Goal: Task Accomplishment & Management: Manage account settings

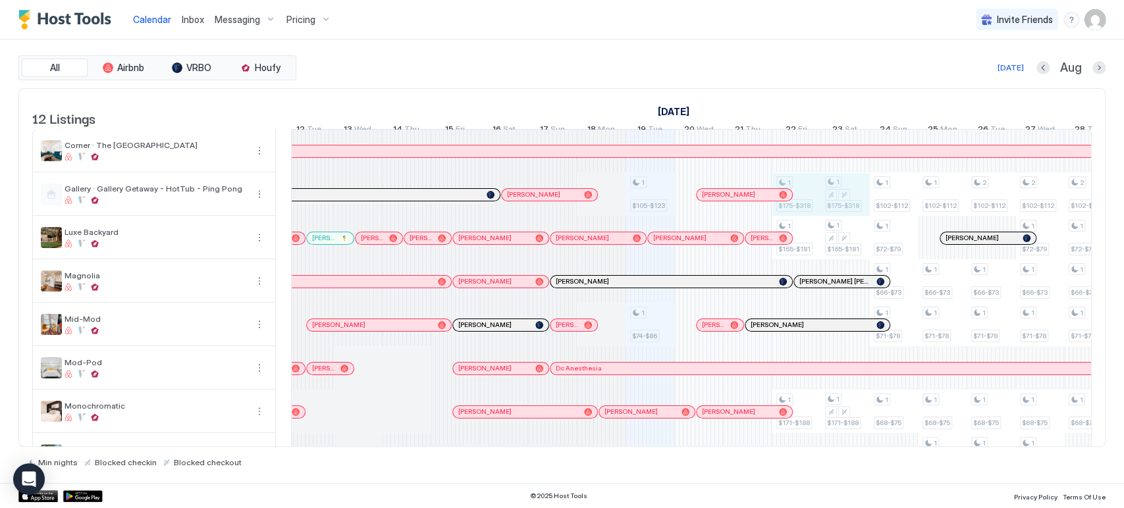
drag, startPoint x: 802, startPoint y: 195, endPoint x: 844, endPoint y: 192, distance: 41.6
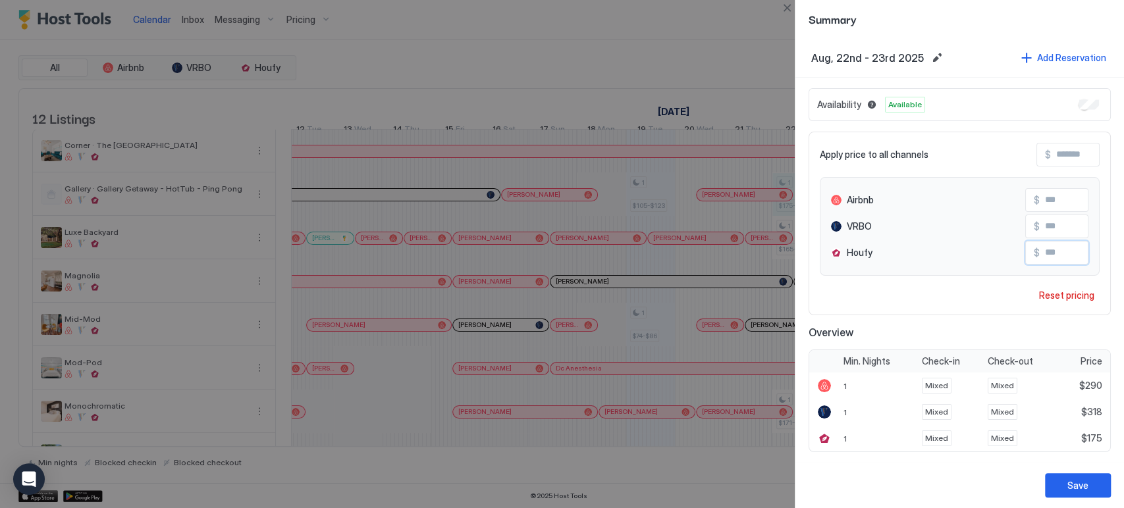
click at [1039, 253] on input "Input Field" at bounding box center [1091, 253] width 105 height 22
type input "***"
click at [1083, 482] on div "Save" at bounding box center [1077, 486] width 21 height 14
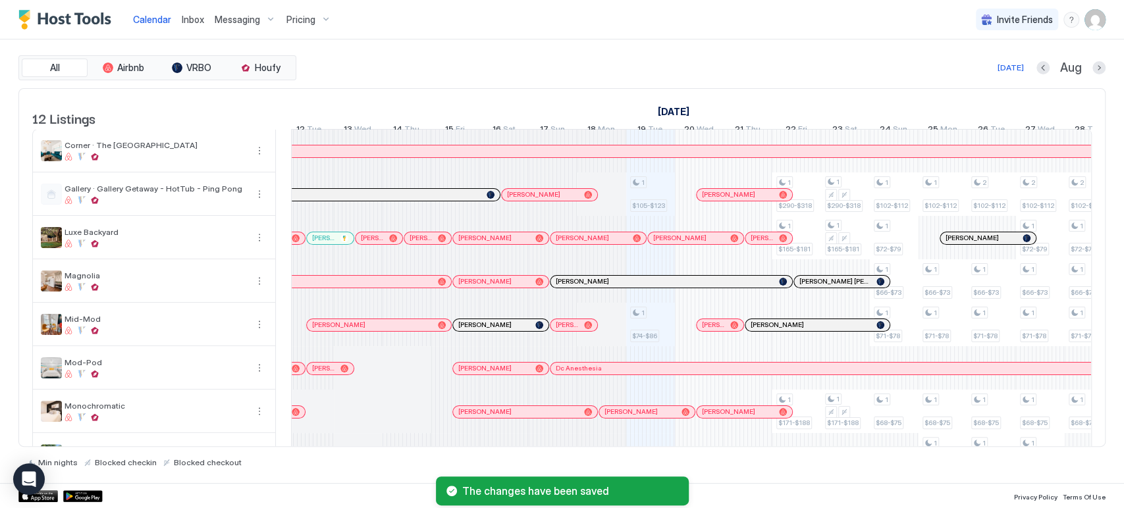
scroll to position [225, 0]
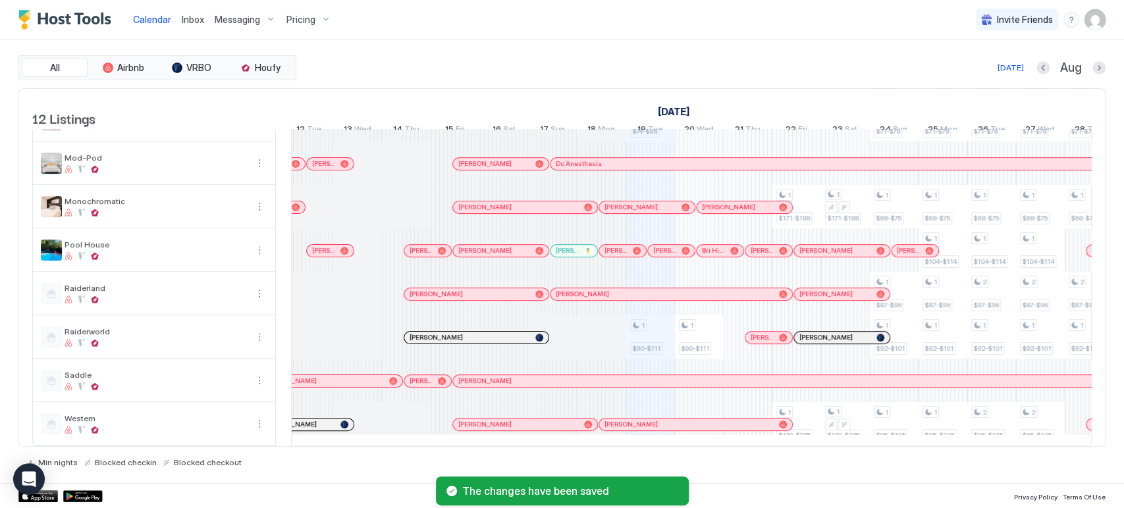
click at [839, 288] on div "[PERSON_NAME]" at bounding box center [841, 294] width 95 height 12
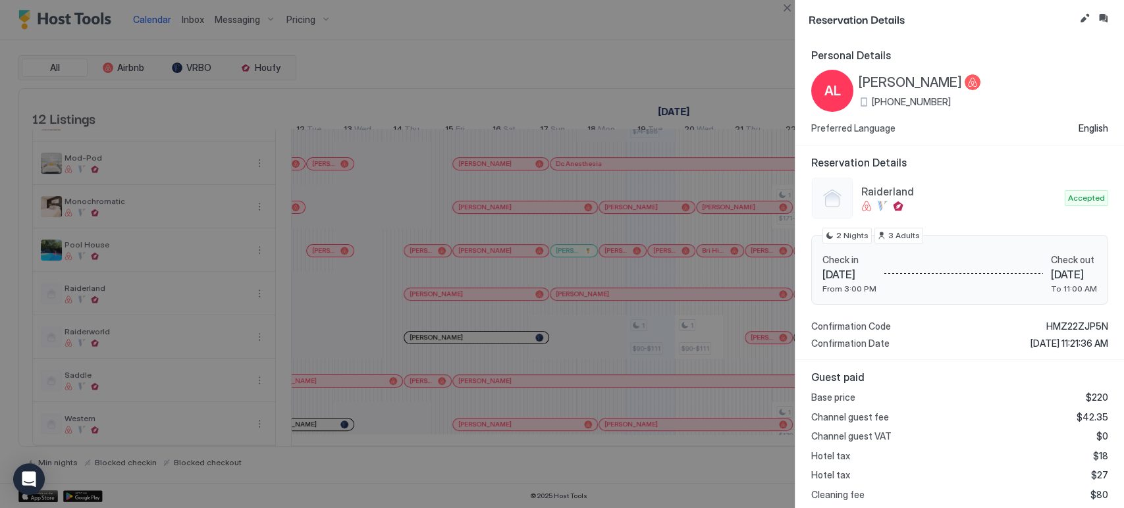
scroll to position [195, 0]
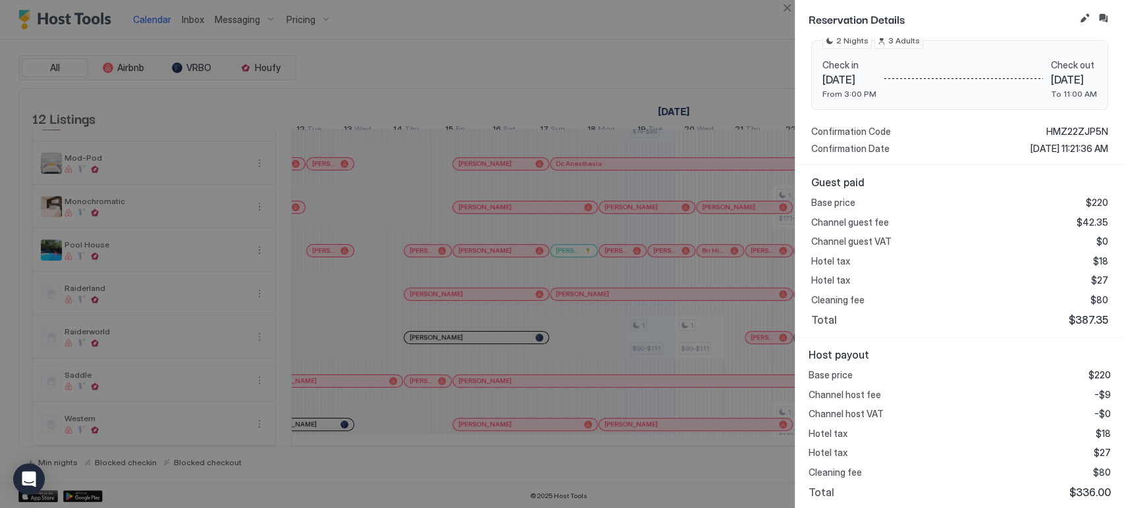
click at [782, 14] on button "Close" at bounding box center [787, 8] width 16 height 16
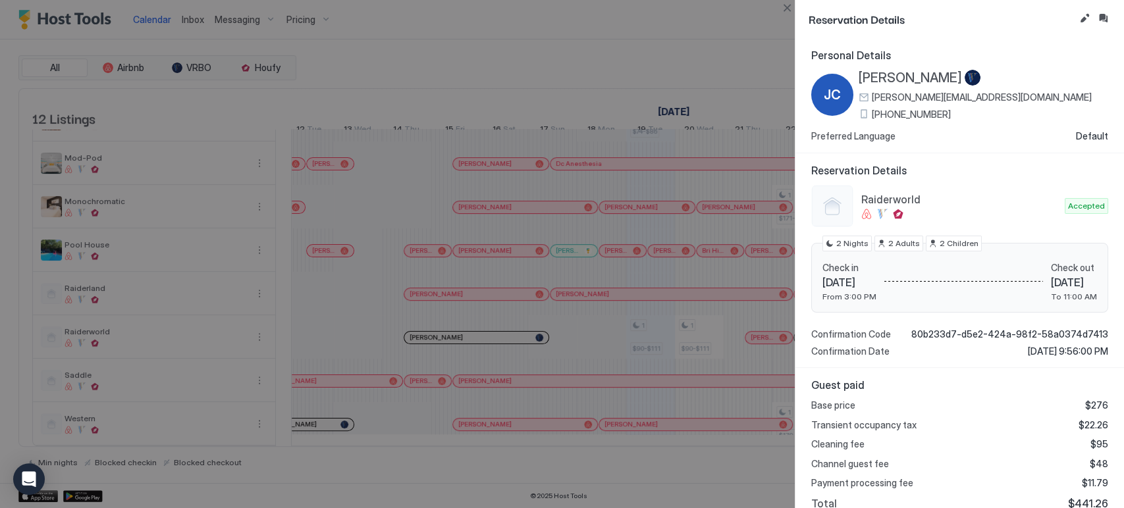
scroll to position [126, 0]
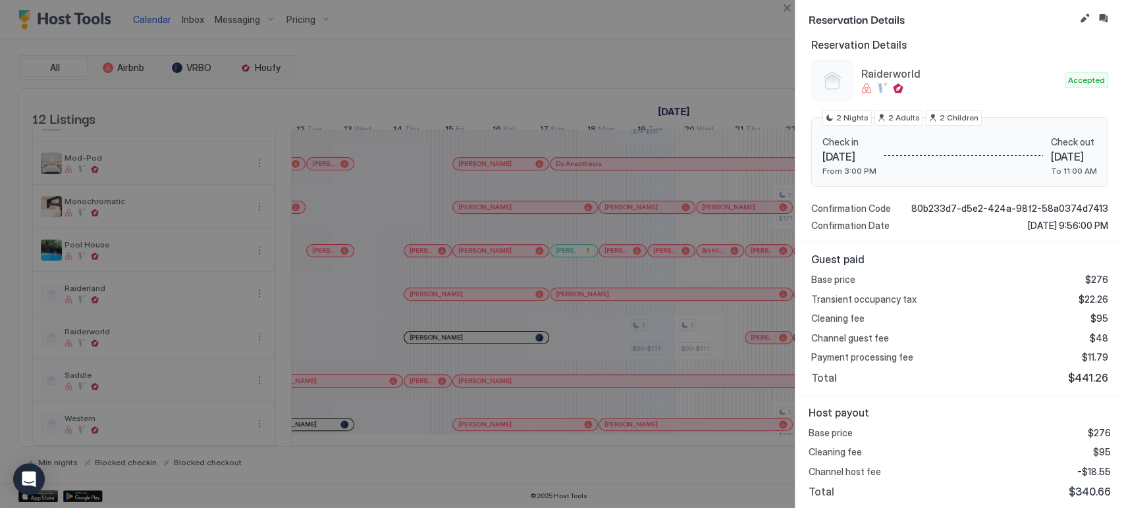
click at [785, 9] on button "Close" at bounding box center [787, 8] width 16 height 16
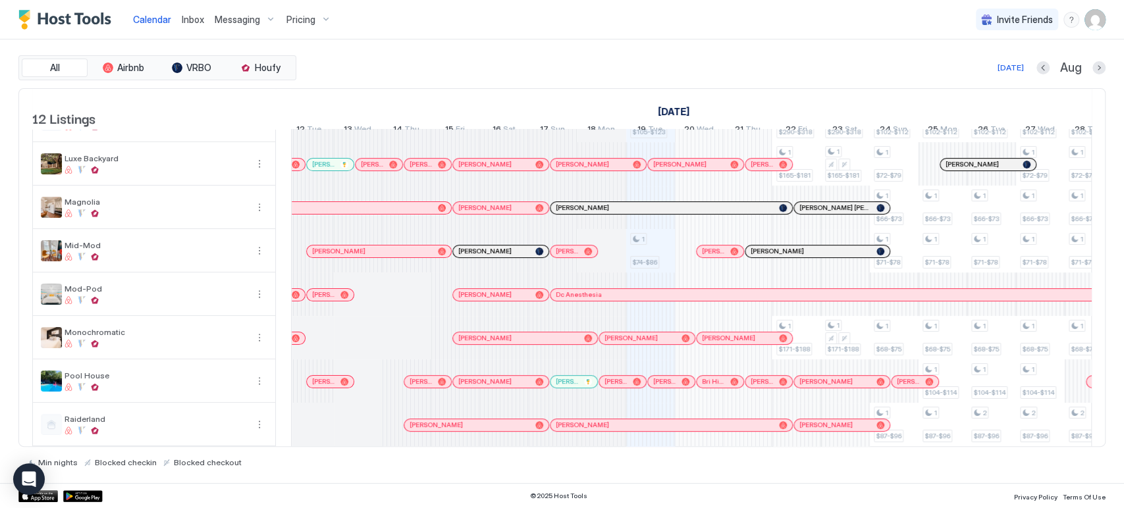
scroll to position [68, 0]
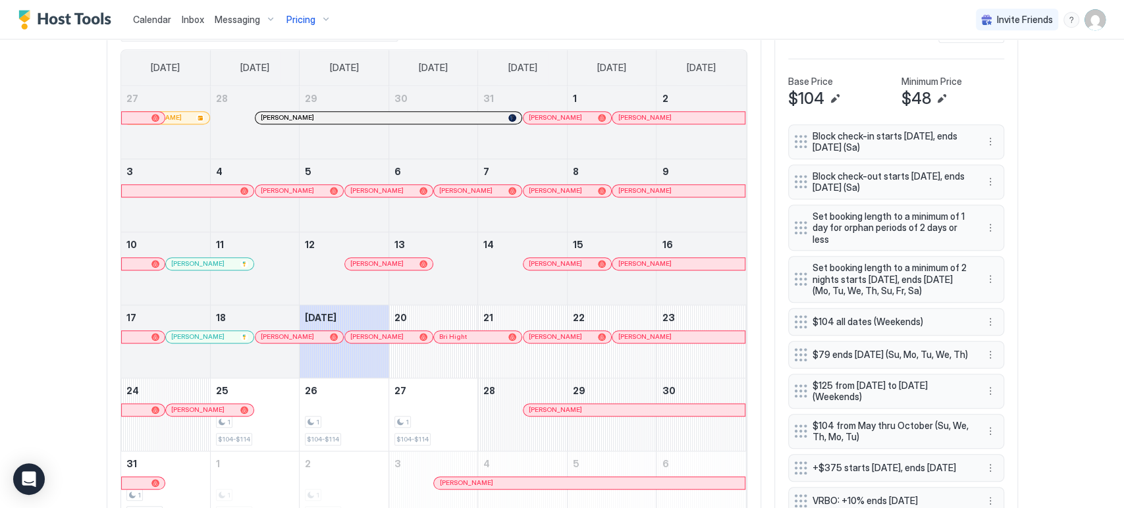
scroll to position [365, 0]
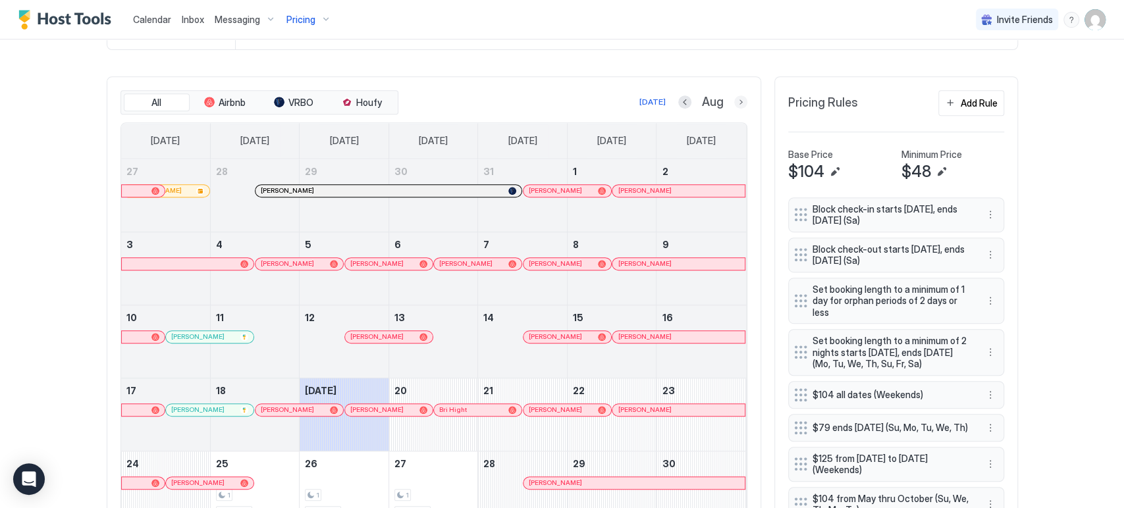
click at [734, 96] on button "Next month" at bounding box center [740, 101] width 13 height 13
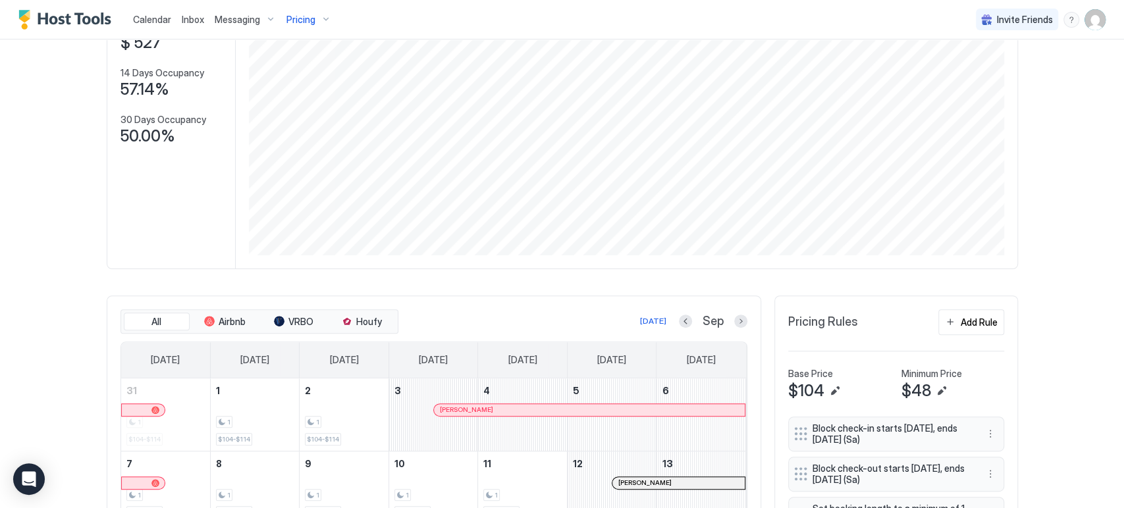
scroll to position [0, 0]
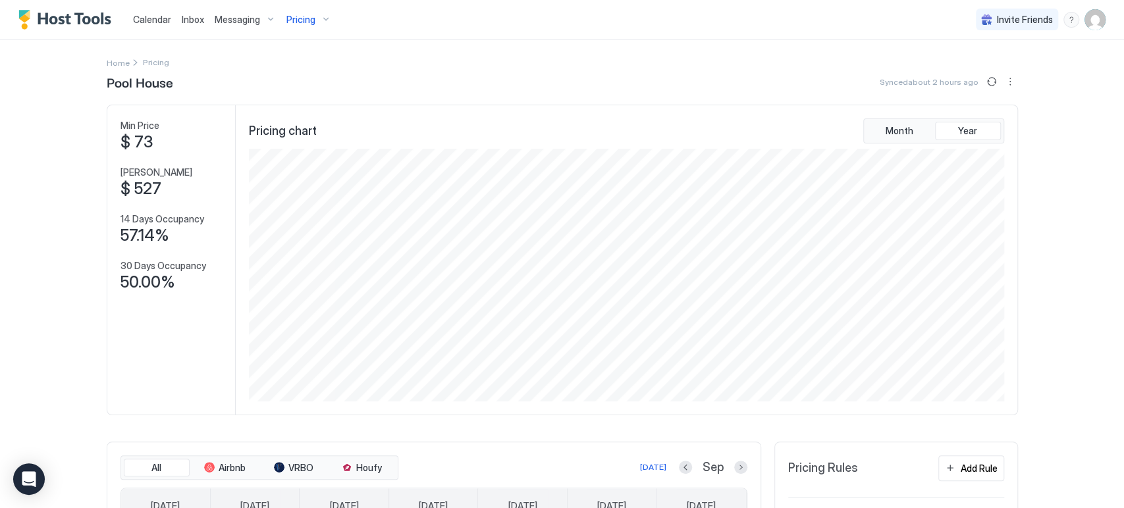
click at [292, 30] on div "Pricing" at bounding box center [308, 20] width 55 height 22
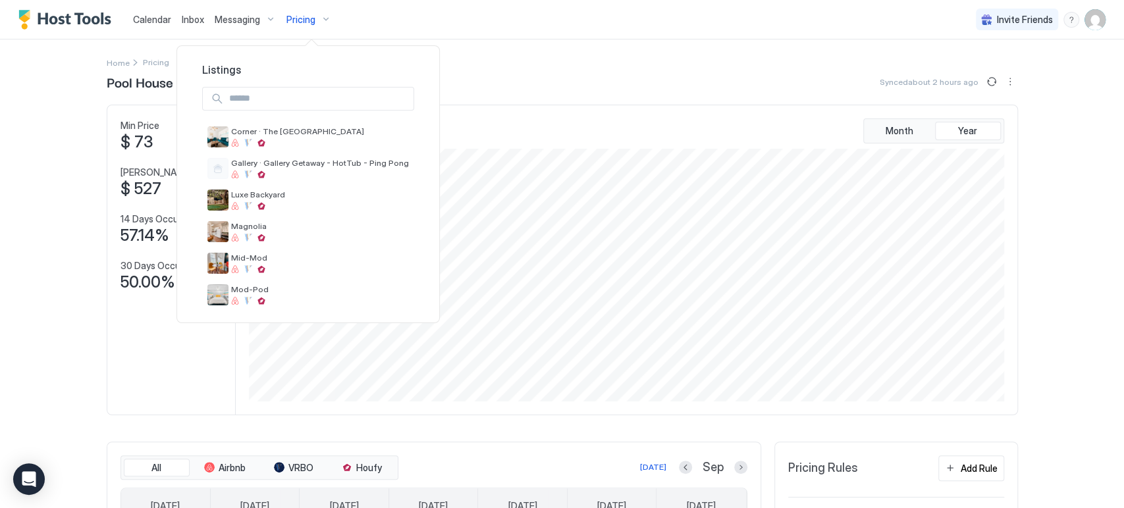
click at [701, 93] on div at bounding box center [562, 254] width 1124 height 508
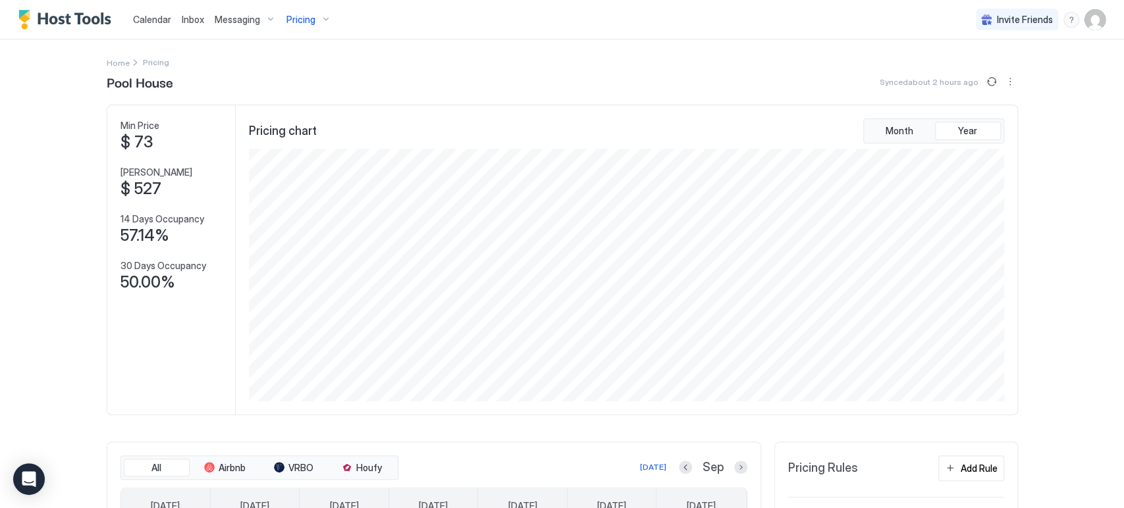
click at [158, 20] on span "Calendar" at bounding box center [152, 19] width 38 height 11
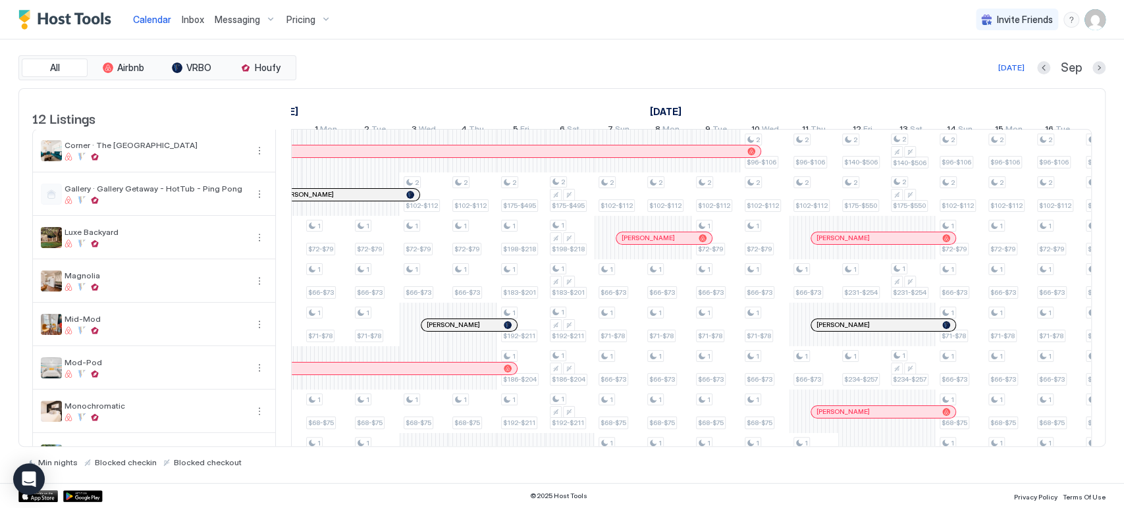
scroll to position [0, 1359]
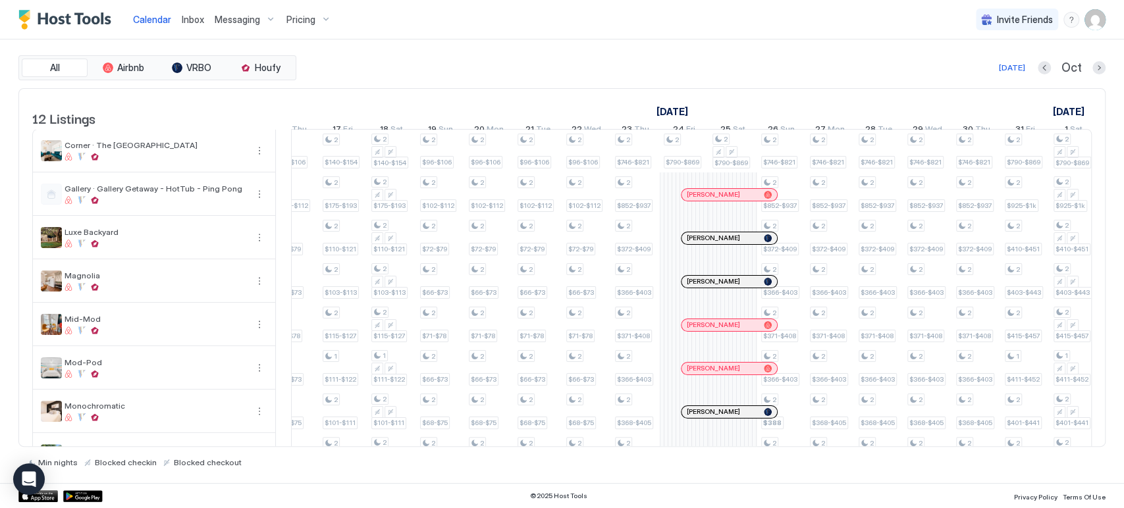
drag, startPoint x: 867, startPoint y: 447, endPoint x: 873, endPoint y: 446, distance: 6.6
click at [873, 447] on div "Min nights Blocked checkin Blocked checkout" at bounding box center [561, 457] width 1087 height 20
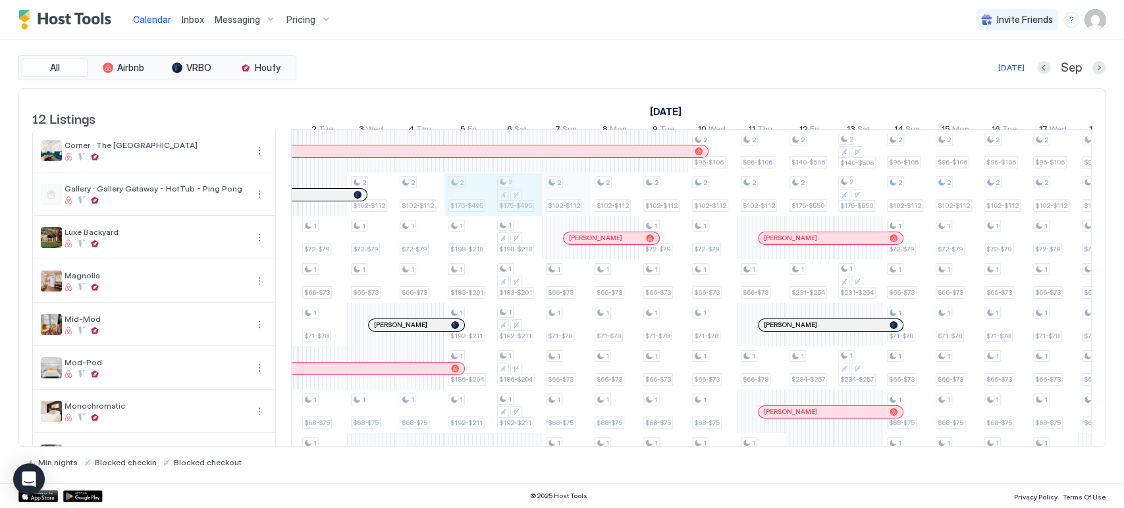
drag, startPoint x: 501, startPoint y: 207, endPoint x: 547, endPoint y: 197, distance: 47.0
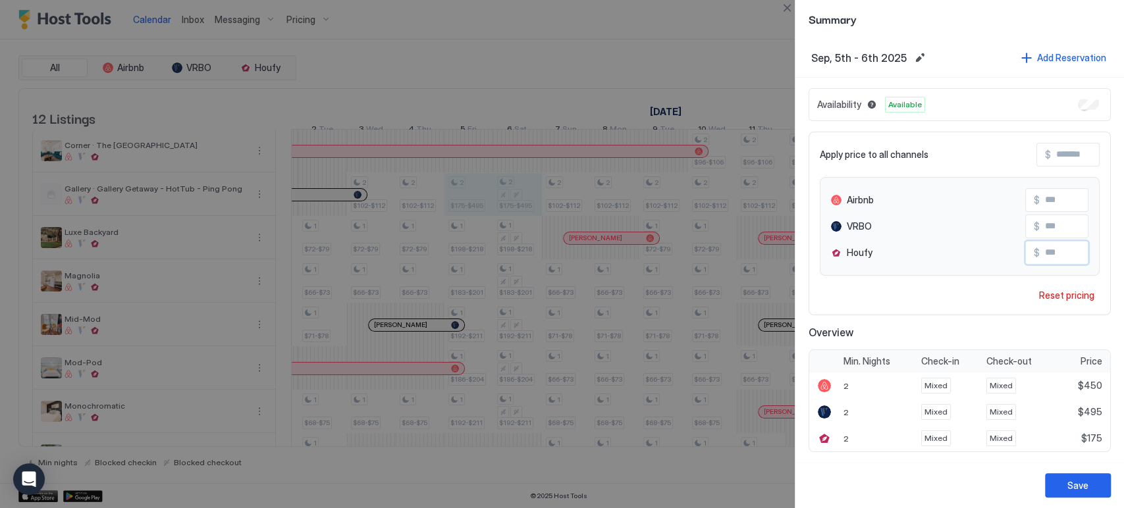
click at [1046, 248] on input "Input Field" at bounding box center [1091, 253] width 105 height 22
click at [791, 14] on button "Close" at bounding box center [787, 8] width 16 height 16
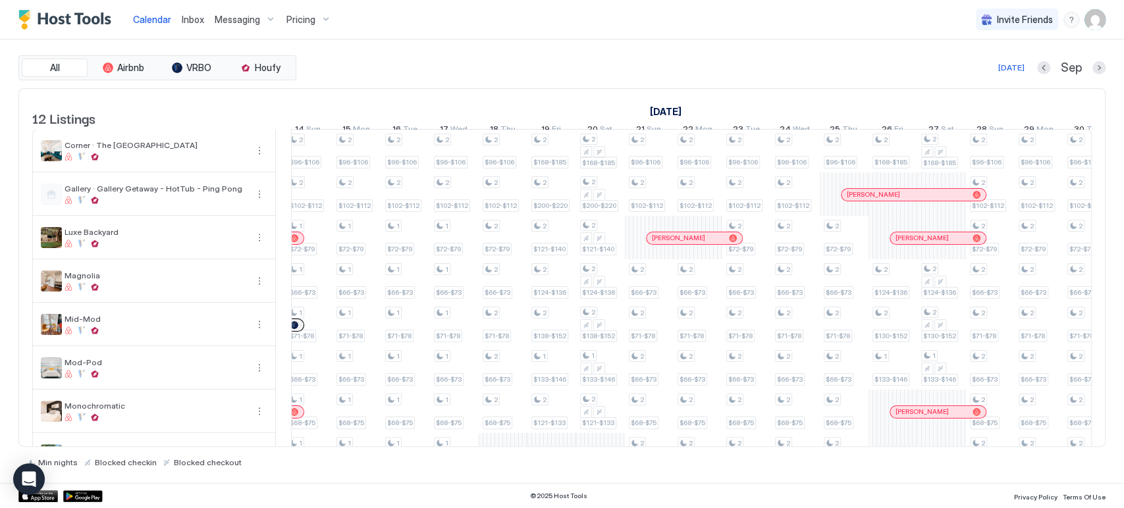
scroll to position [0, 1214]
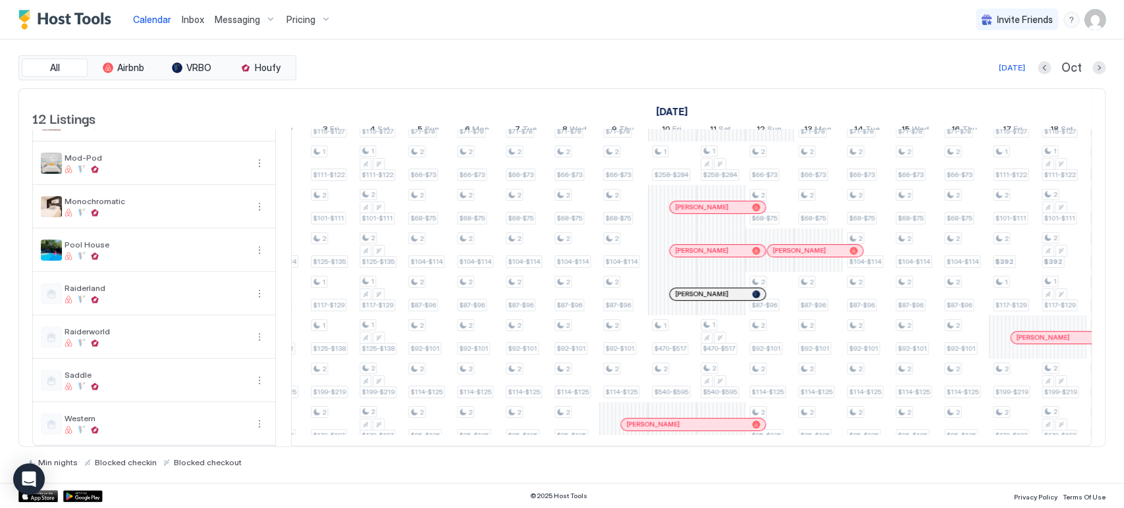
click at [0, 0] on div at bounding box center [0, 0] width 0 height 0
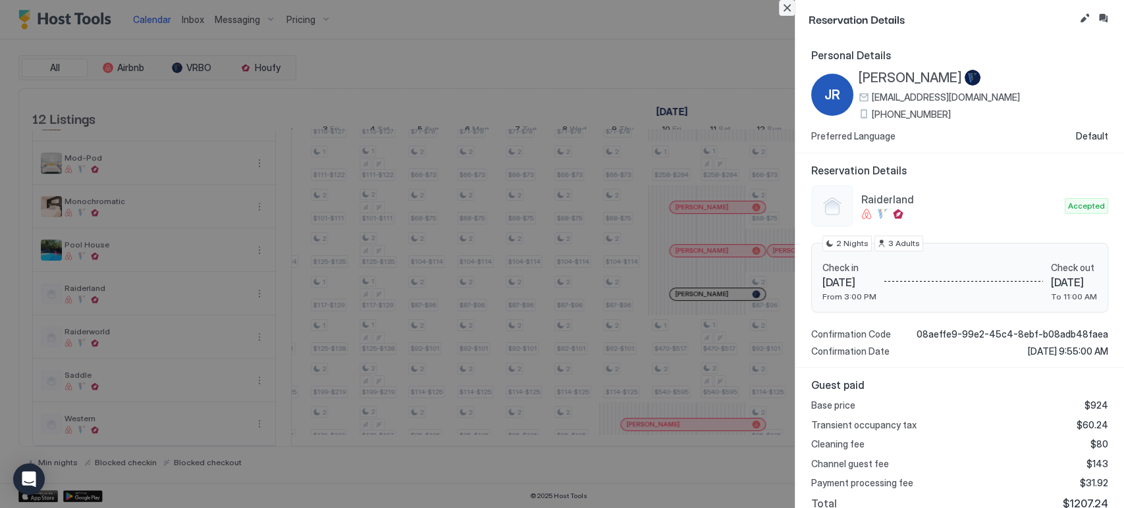
click at [779, 7] on button "Close" at bounding box center [787, 8] width 16 height 16
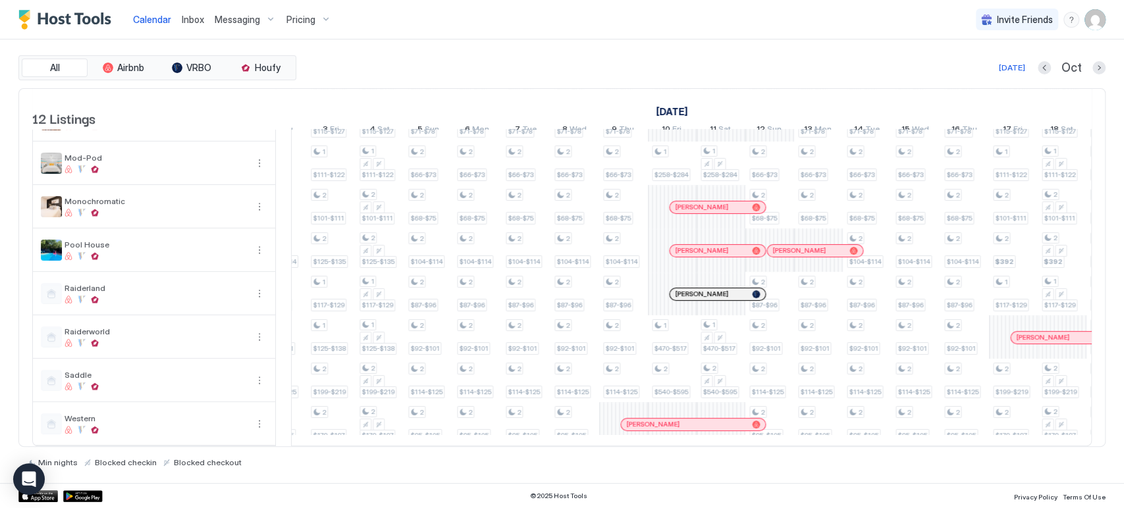
click at [714, 246] on div at bounding box center [715, 251] width 11 height 11
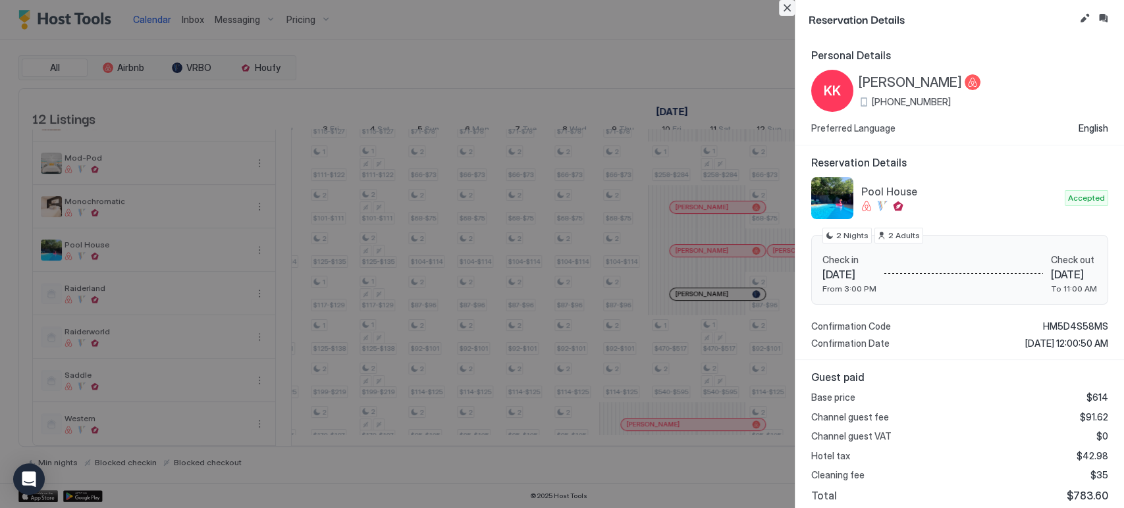
click at [788, 5] on button "Close" at bounding box center [787, 8] width 16 height 16
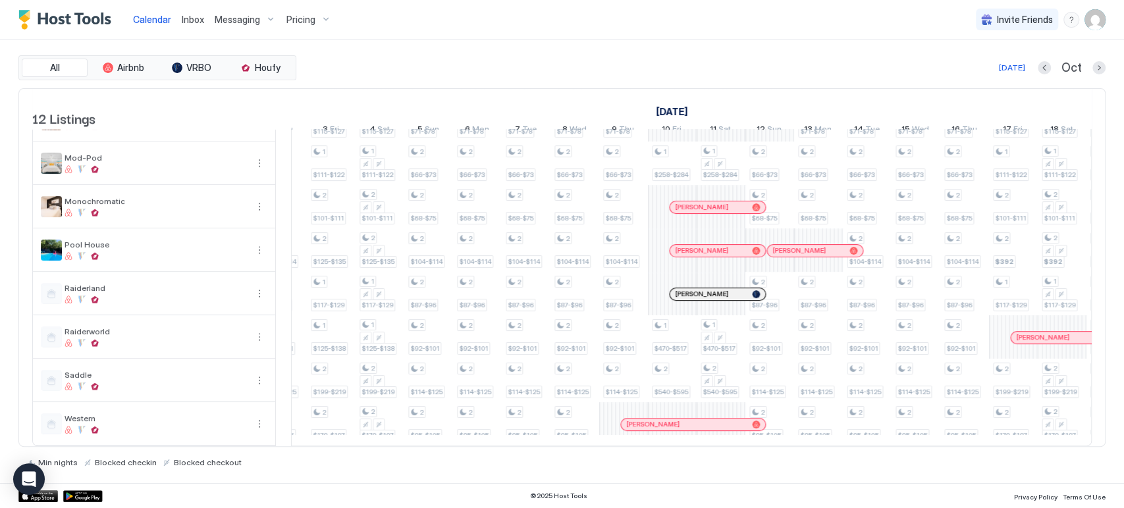
click at [0, 0] on div at bounding box center [0, 0] width 0 height 0
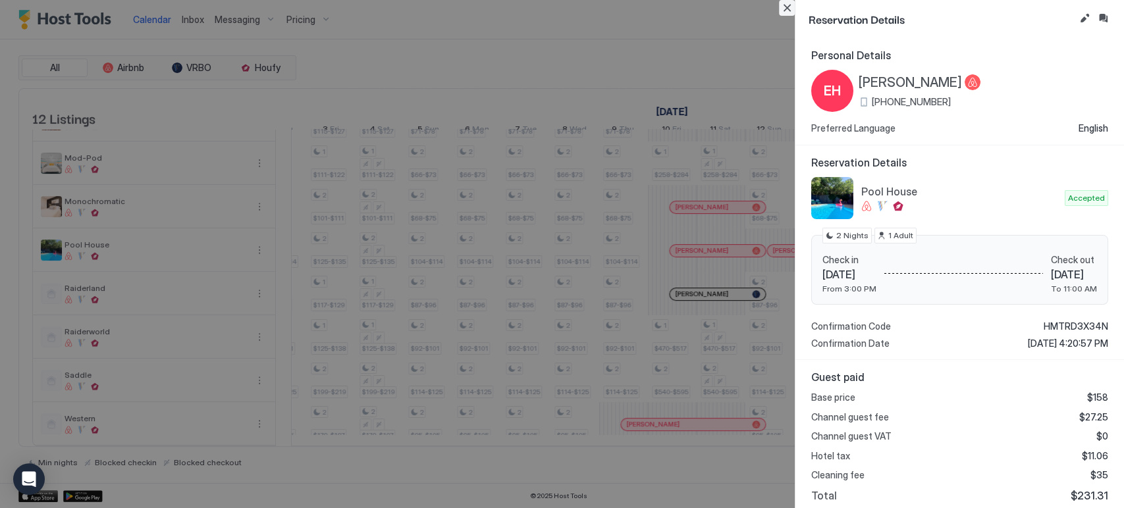
click at [779, 7] on button "Close" at bounding box center [787, 8] width 16 height 16
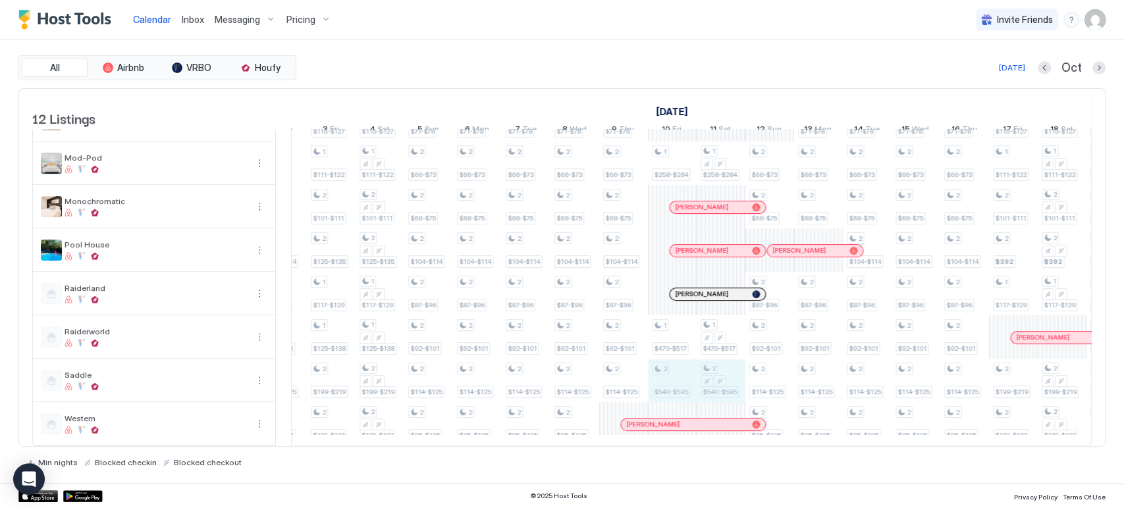
drag, startPoint x: 674, startPoint y: 367, endPoint x: 712, endPoint y: 367, distance: 37.5
click at [712, 367] on div "2 $140-$506 2 $175-$550 1 $231-$254 1 $234-$257 1 $410-$451 1 $450-$495 2 $199-…" at bounding box center [697, 185] width 2728 height 521
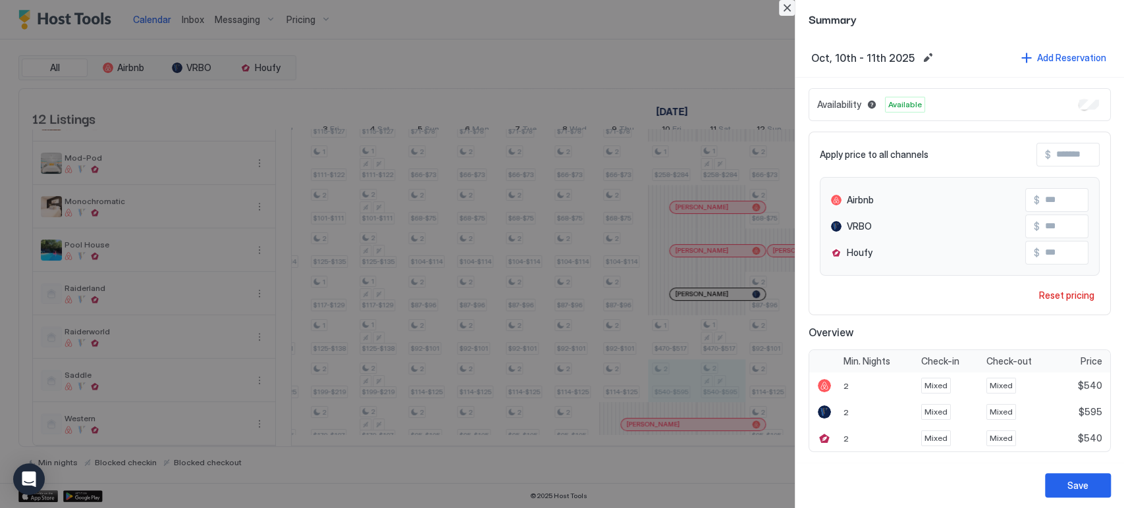
click at [787, 9] on button "Close" at bounding box center [787, 8] width 16 height 16
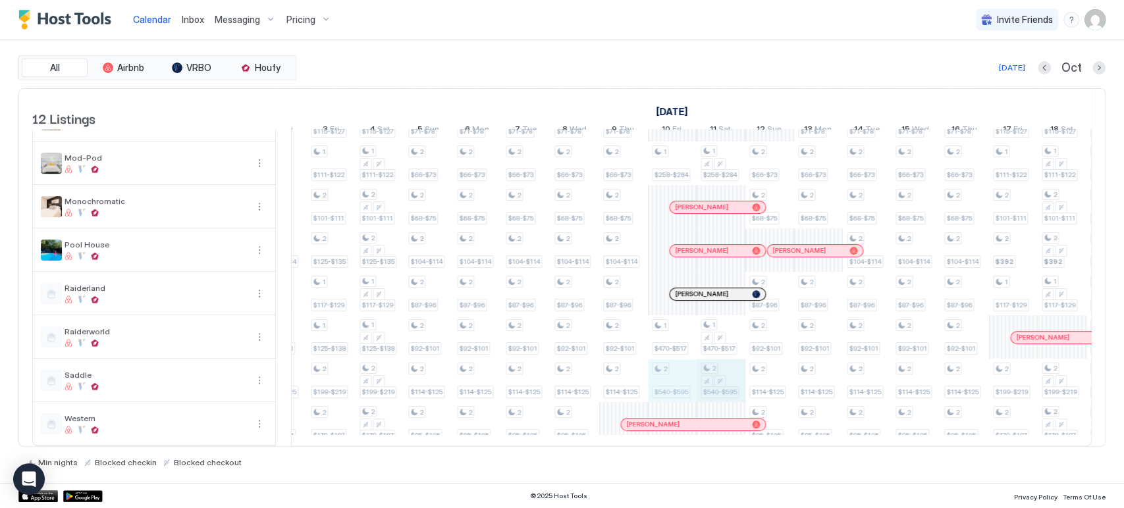
drag, startPoint x: 688, startPoint y: 373, endPoint x: 700, endPoint y: 371, distance: 12.0
click at [712, 369] on div "2 $140-$506 2 $175-$550 1 $231-$254 1 $234-$257 1 $410-$451 1 $450-$495 2 $199-…" at bounding box center [697, 185] width 2728 height 521
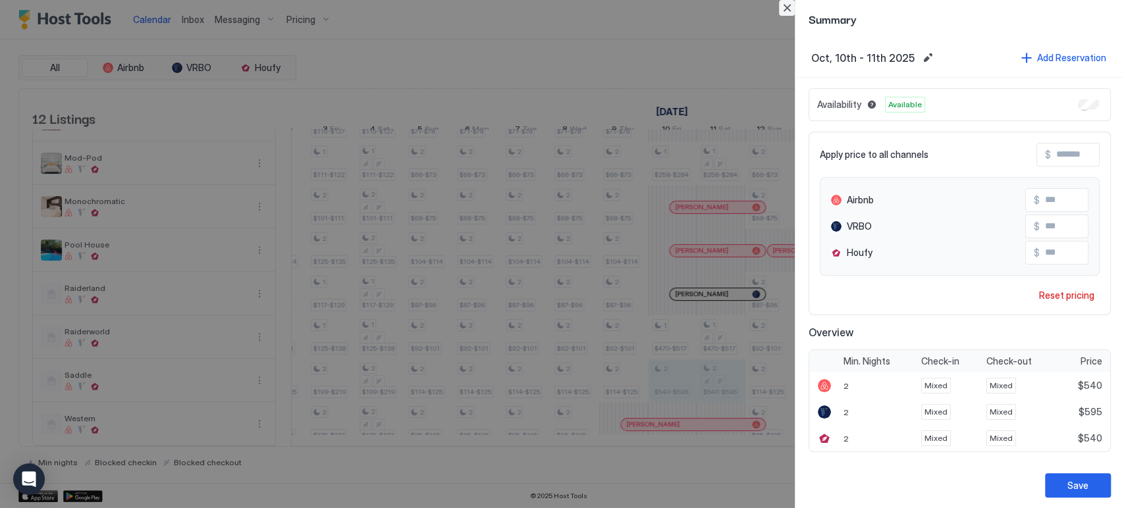
click at [784, 12] on button "Close" at bounding box center [787, 8] width 16 height 16
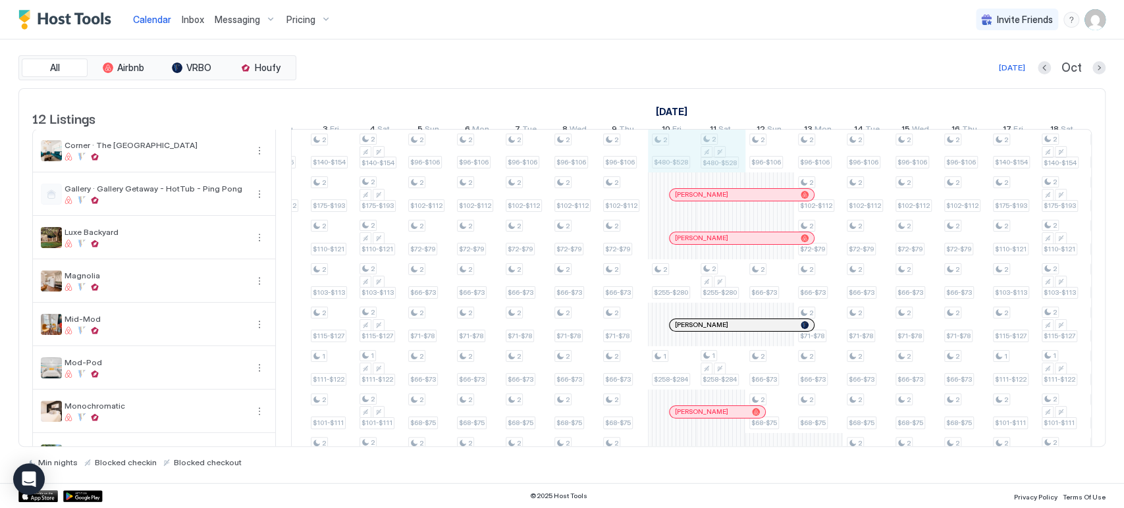
drag, startPoint x: 674, startPoint y: 155, endPoint x: 707, endPoint y: 155, distance: 32.9
click at [707, 155] on div "2 $140-$506 2 $175-$550 1 $231-$254 1 $234-$257 1 $410-$451 1 $450-$495 2 $199-…" at bounding box center [697, 390] width 2728 height 521
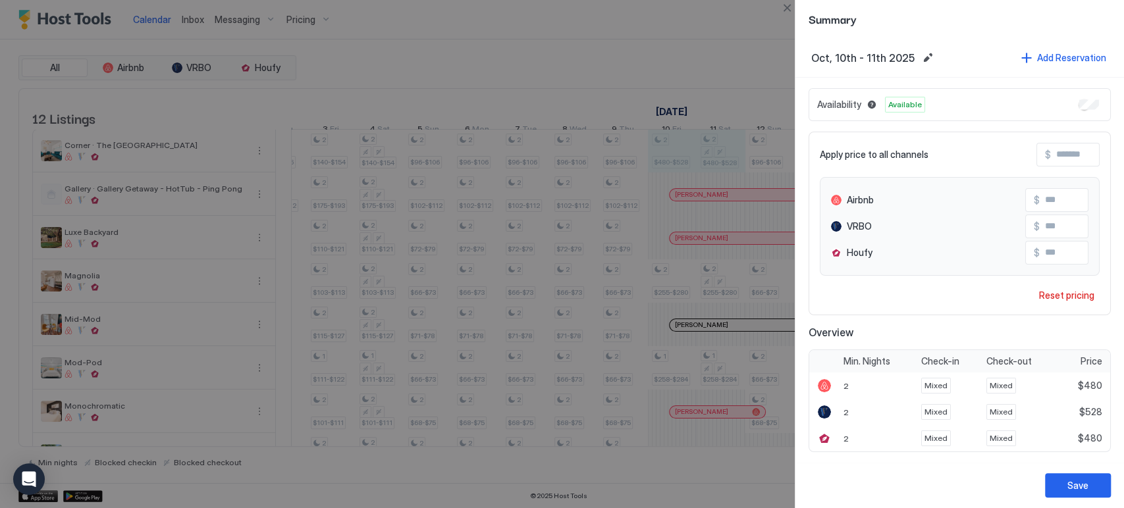
click at [773, 4] on div at bounding box center [562, 254] width 1124 height 508
click at [783, 8] on button "Close" at bounding box center [787, 8] width 16 height 16
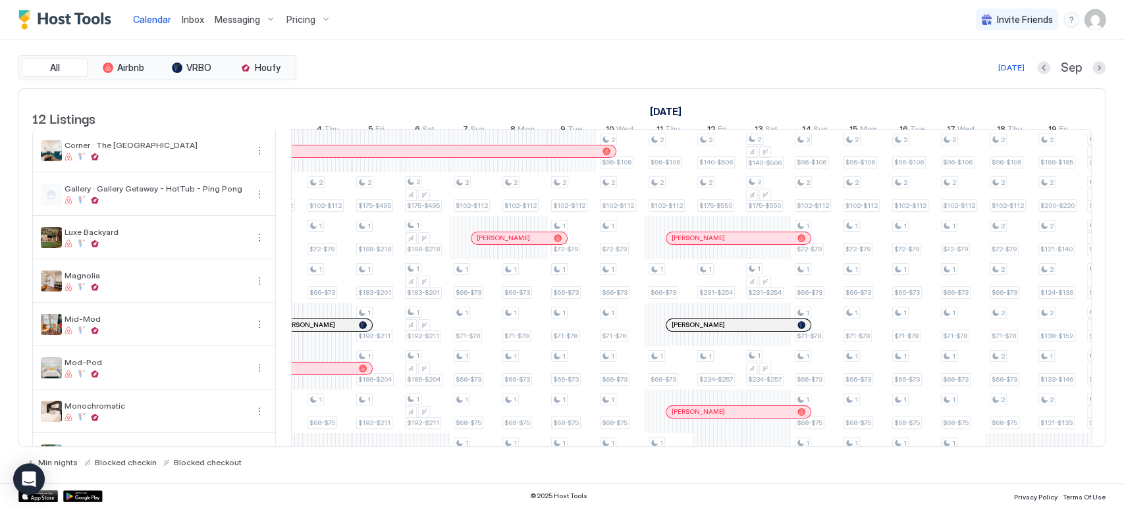
scroll to position [0, 572]
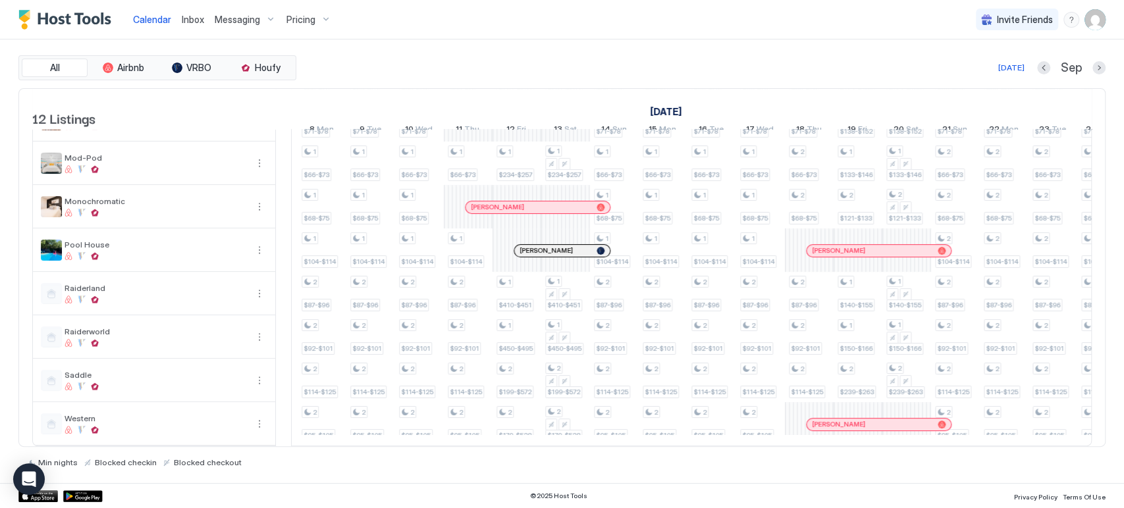
drag, startPoint x: 619, startPoint y: 450, endPoint x: 626, endPoint y: 448, distance: 6.9
click at [626, 448] on div "Min nights Blocked checkin Blocked checkout" at bounding box center [561, 457] width 1087 height 20
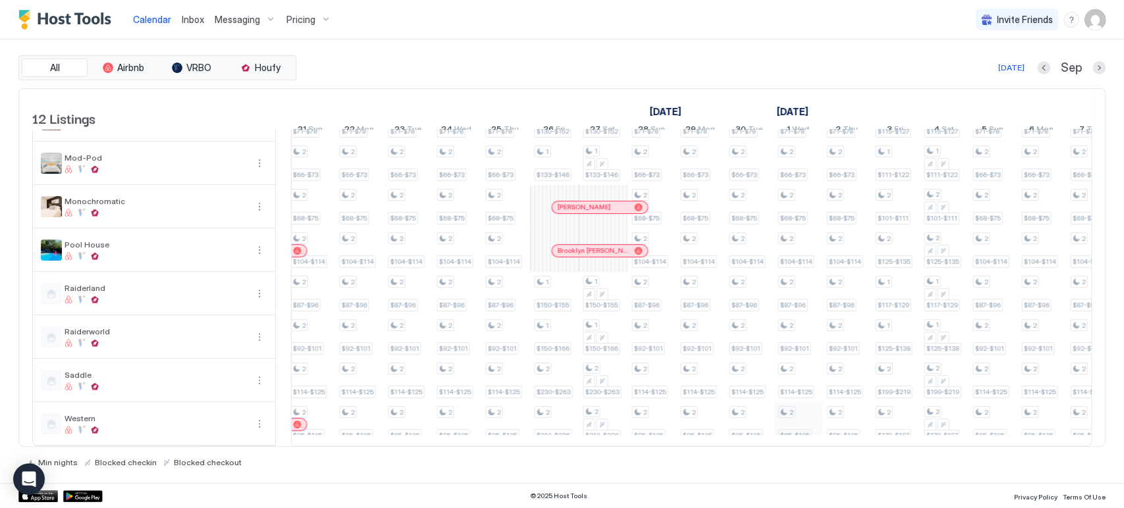
drag, startPoint x: 629, startPoint y: 446, endPoint x: 810, endPoint y: 430, distance: 181.7
click at [809, 430] on table "12 Listings August 2025 September 2025 October 2025 24 Sun 25 Mon 26 Tue 27 Wed…" at bounding box center [561, 165] width 1059 height 563
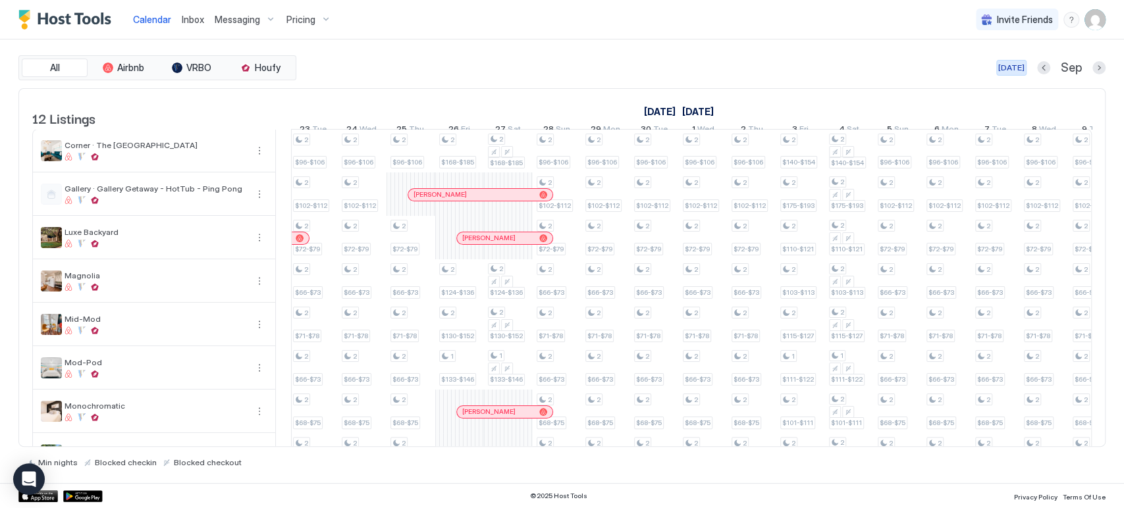
click at [1021, 63] on div "[DATE]" at bounding box center [1011, 68] width 26 height 12
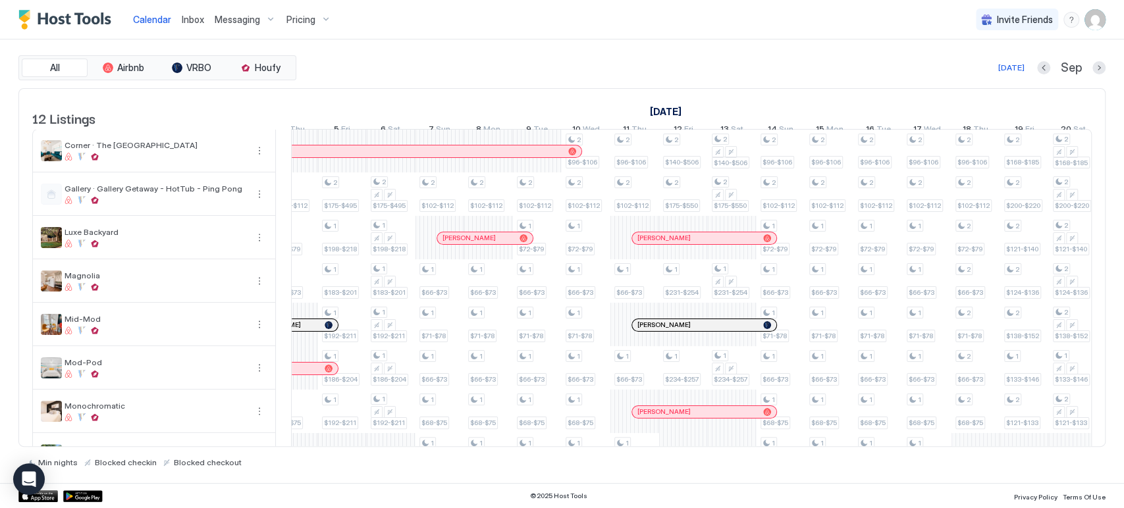
drag, startPoint x: 854, startPoint y: 446, endPoint x: 864, endPoint y: 446, distance: 9.2
click at [864, 446] on div "All Airbnb VRBO Houfy Today Sep 12 Listings August 2025 September 2025 4 Mon 5 …" at bounding box center [561, 261] width 1087 height 412
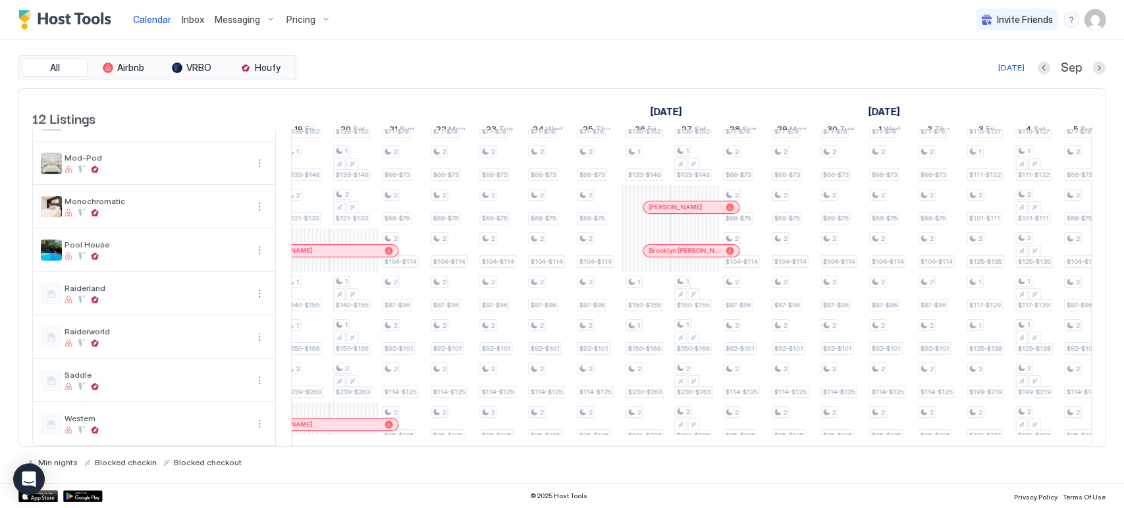
drag, startPoint x: 764, startPoint y: 458, endPoint x: 767, endPoint y: 442, distance: 16.1
click at [763, 455] on div "Min nights Blocked checkin Blocked checkout" at bounding box center [561, 457] width 1087 height 20
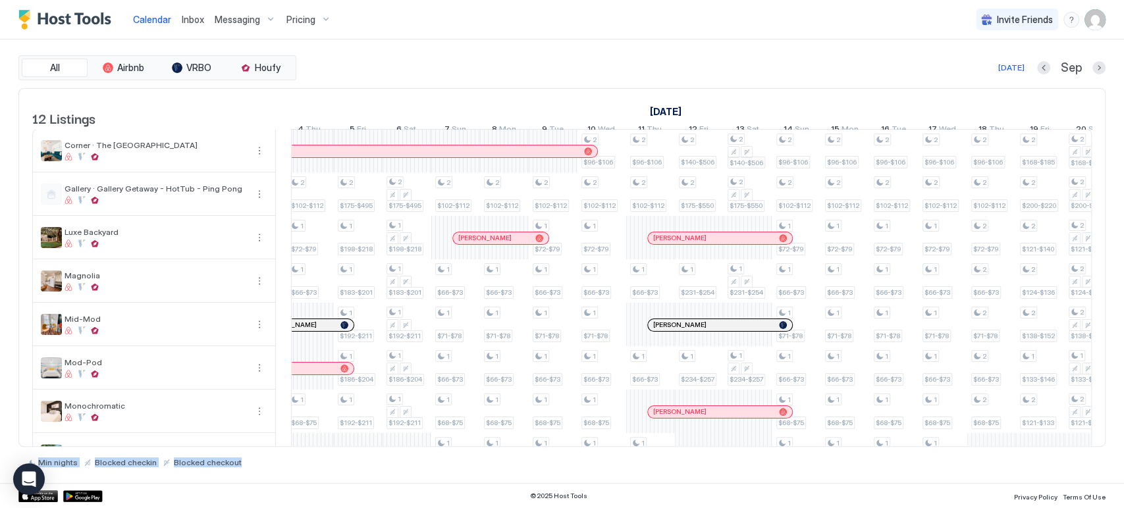
drag, startPoint x: 567, startPoint y: 448, endPoint x: 542, endPoint y: 450, distance: 24.4
click at [519, 444] on div "All Airbnb VRBO Houfy Today Sep 12 Listings August 2025 September 2025 October …" at bounding box center [561, 261] width 1087 height 412
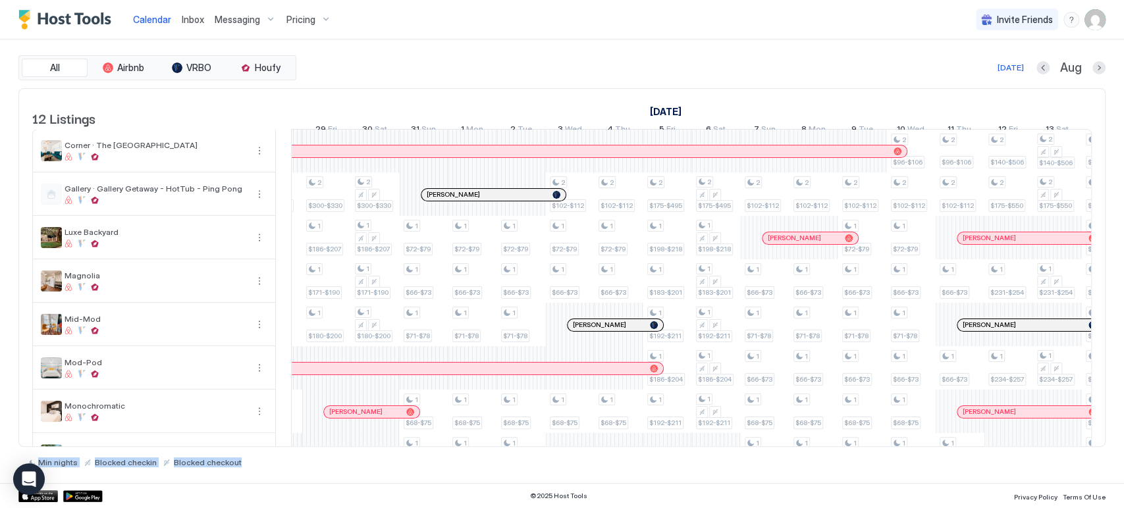
scroll to position [0, 219]
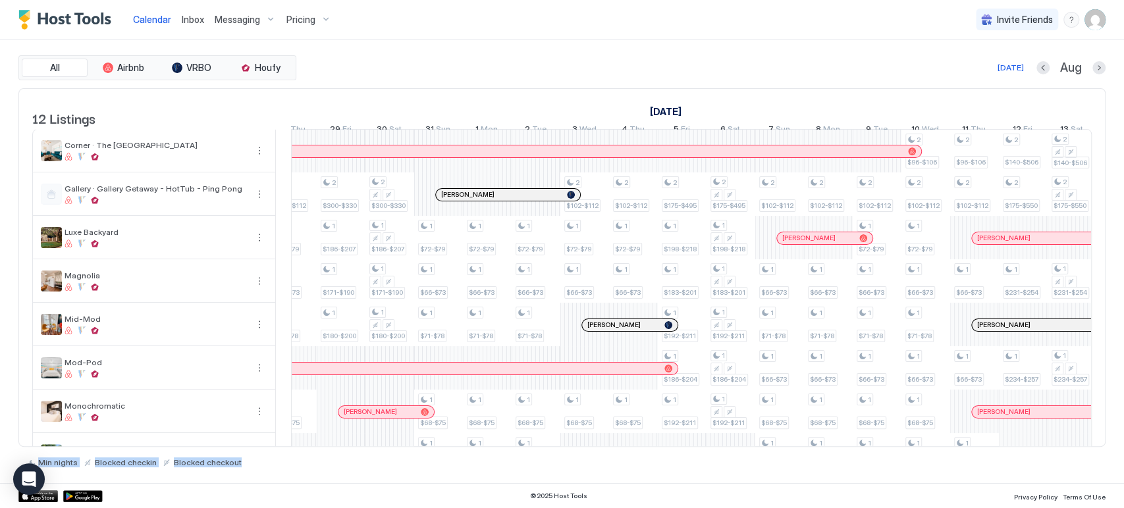
click at [583, 461] on div "Min nights Blocked checkin Blocked checkout" at bounding box center [561, 457] width 1087 height 20
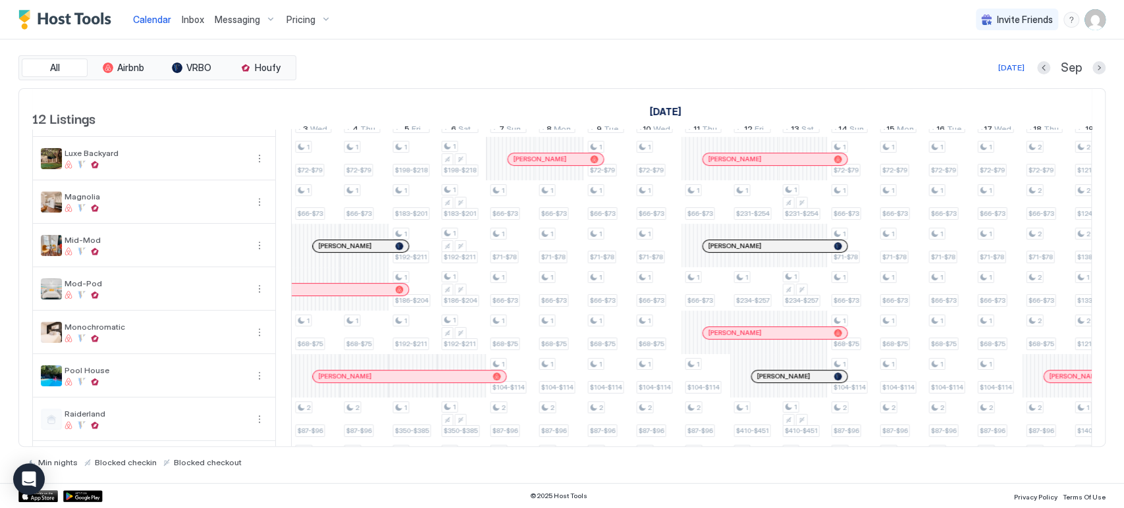
scroll to position [0, 1491]
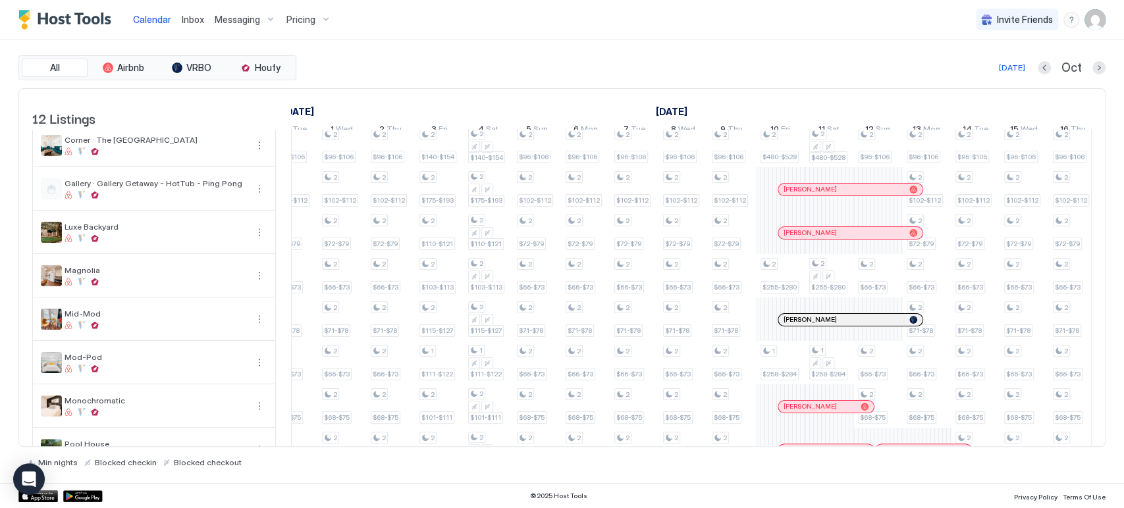
drag, startPoint x: 632, startPoint y: 429, endPoint x: 634, endPoint y: 444, distance: 15.4
click at [636, 462] on div "All Airbnb VRBO Houfy Today Oct 12 Listings September 2025 October 2025 Novembe…" at bounding box center [561, 261] width 1087 height 412
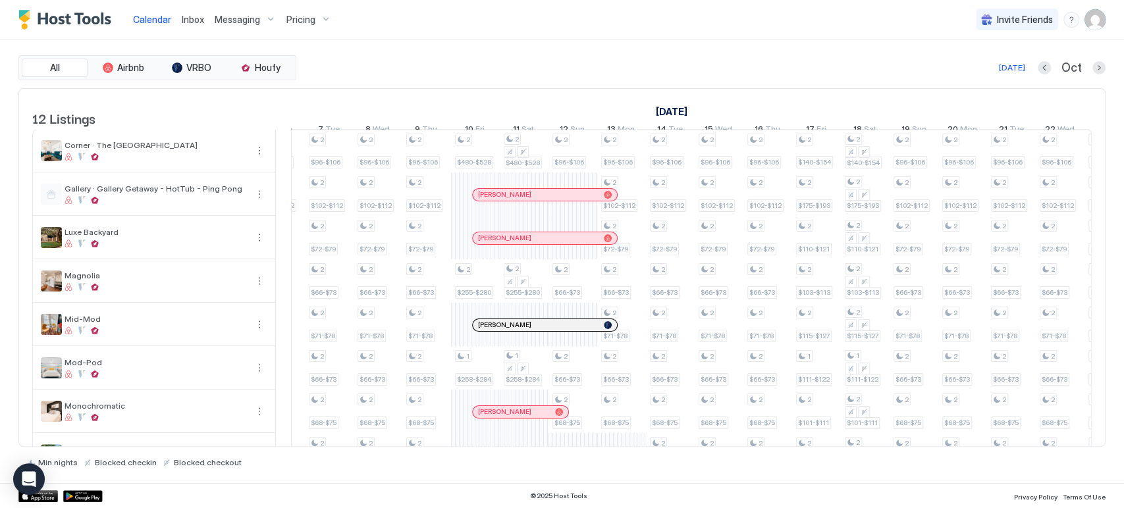
drag, startPoint x: 754, startPoint y: 446, endPoint x: 663, endPoint y: 446, distance: 90.2
click at [621, 444] on div "All Airbnb VRBO Houfy Today Oct 12 Listings September 2025 October 2025 Novembe…" at bounding box center [561, 261] width 1087 height 412
drag, startPoint x: 754, startPoint y: 448, endPoint x: 734, endPoint y: 441, distance: 21.4
click at [717, 447] on div "Min nights Blocked checkin Blocked checkout" at bounding box center [561, 457] width 1087 height 20
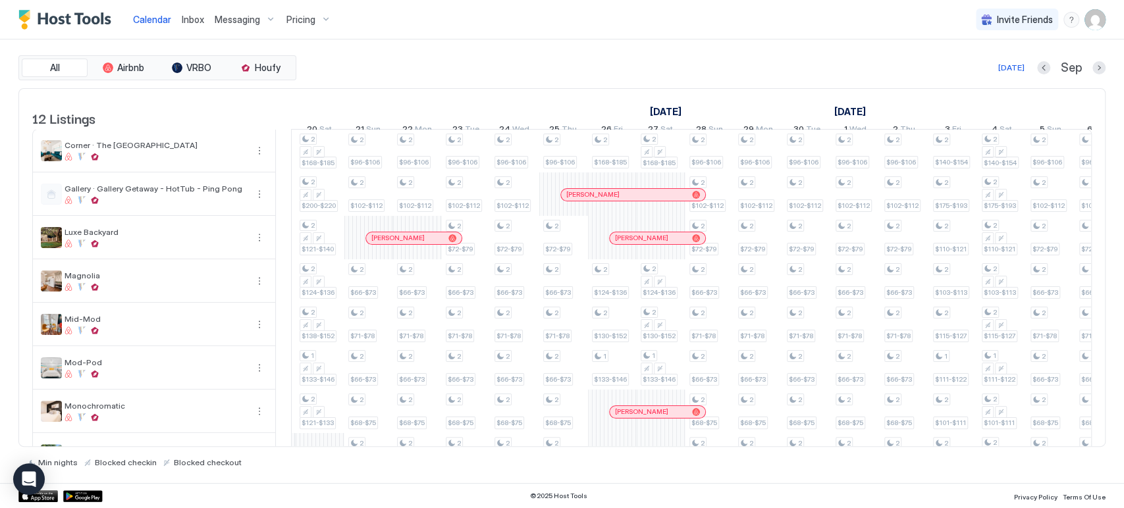
scroll to position [0, 288]
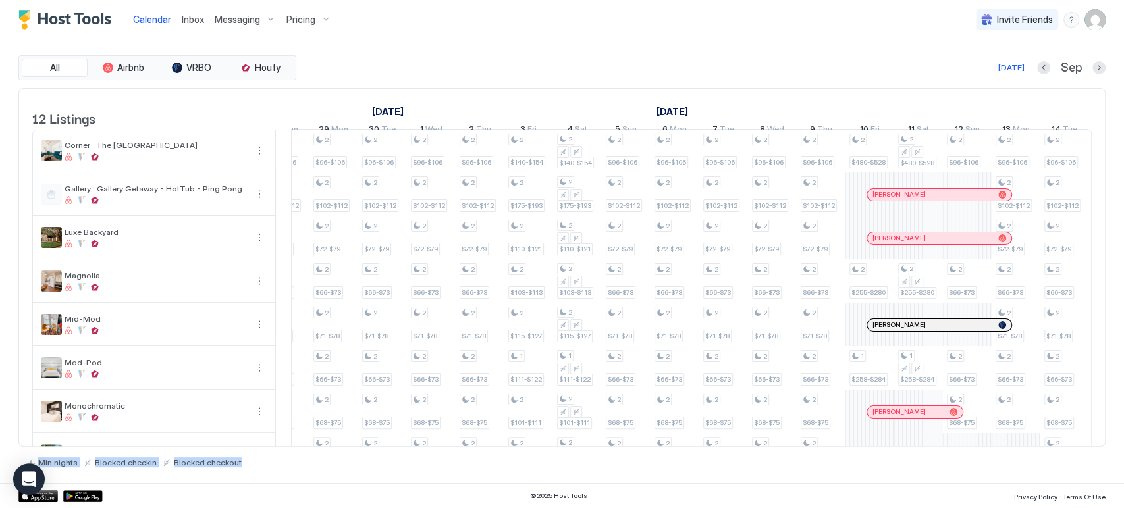
drag, startPoint x: 871, startPoint y: 449, endPoint x: 882, endPoint y: 443, distance: 12.1
click at [882, 443] on div "All Airbnb VRBO Houfy Today Sep 12 Listings August 2025 September 2025 October …" at bounding box center [561, 261] width 1087 height 412
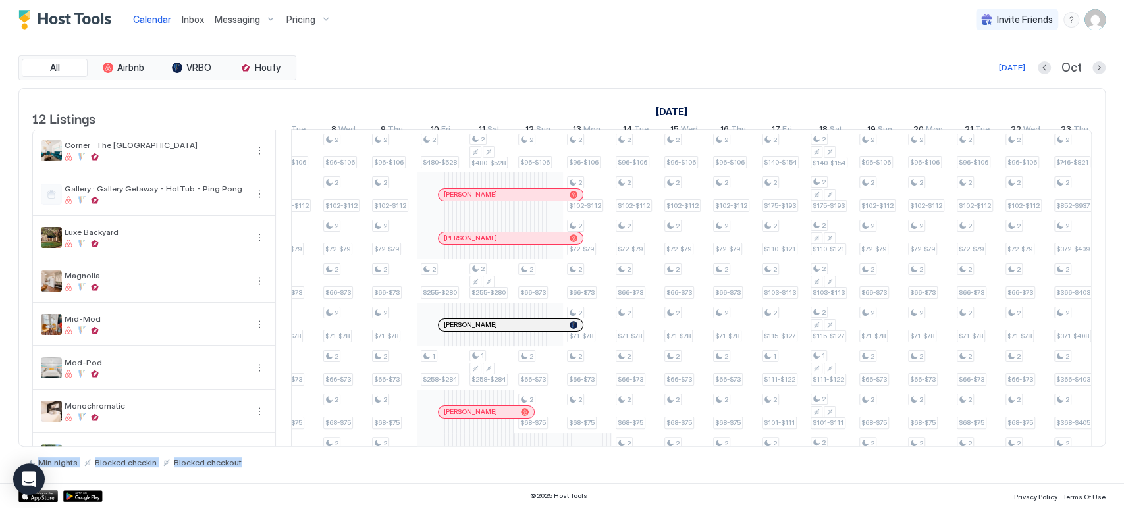
click at [740, 473] on div "All Airbnb VRBO Houfy Today Oct 12 Listings September 2025 October 2025 Novembe…" at bounding box center [561, 261] width 1087 height 444
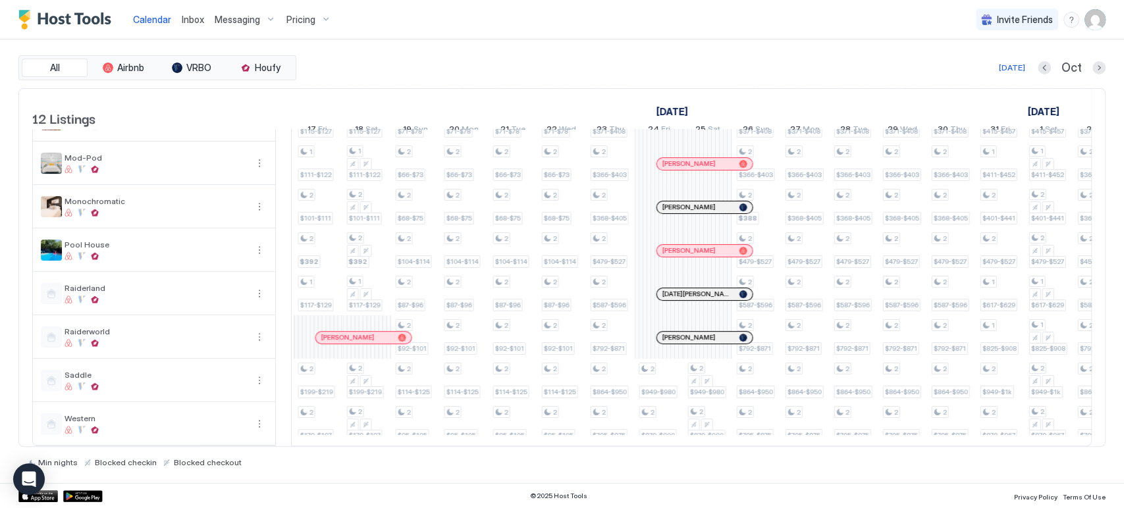
click at [1015, 59] on div "All Airbnb VRBO Houfy Today Oct" at bounding box center [561, 67] width 1087 height 25
click at [1016, 66] on div "[DATE]" at bounding box center [1011, 68] width 26 height 12
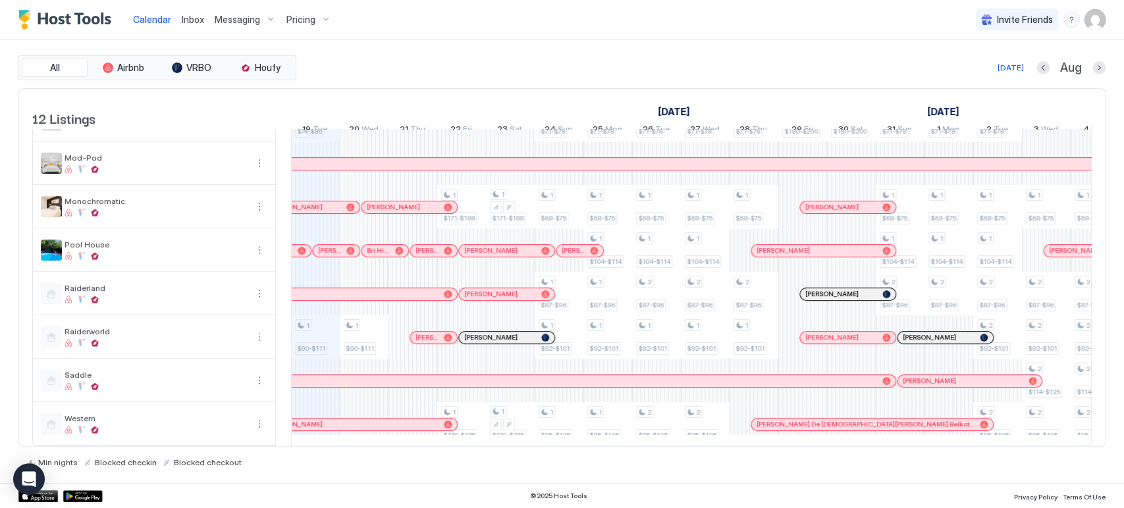
scroll to position [0, 731]
